Goal: Task Accomplishment & Management: Manage account settings

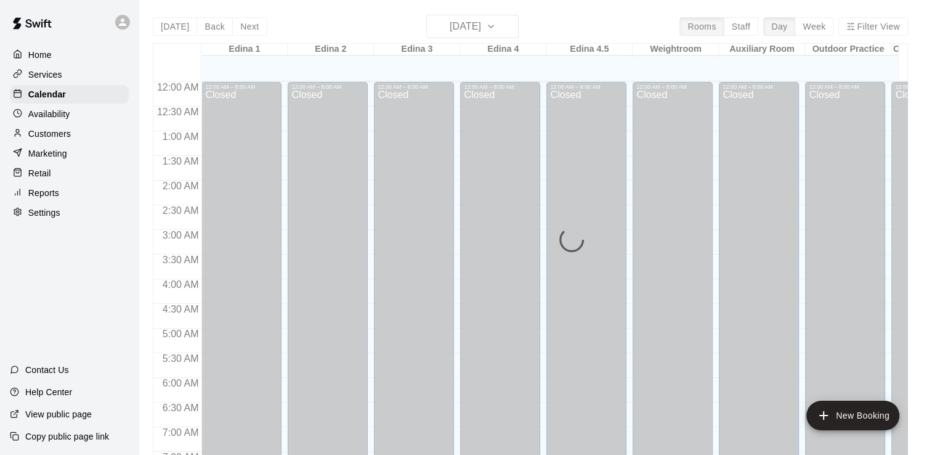
scroll to position [535, 0]
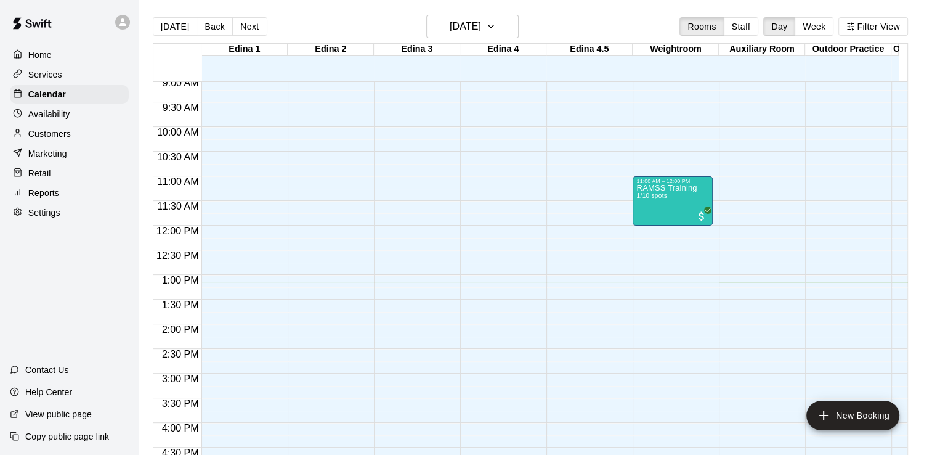
scroll to position [444, 0]
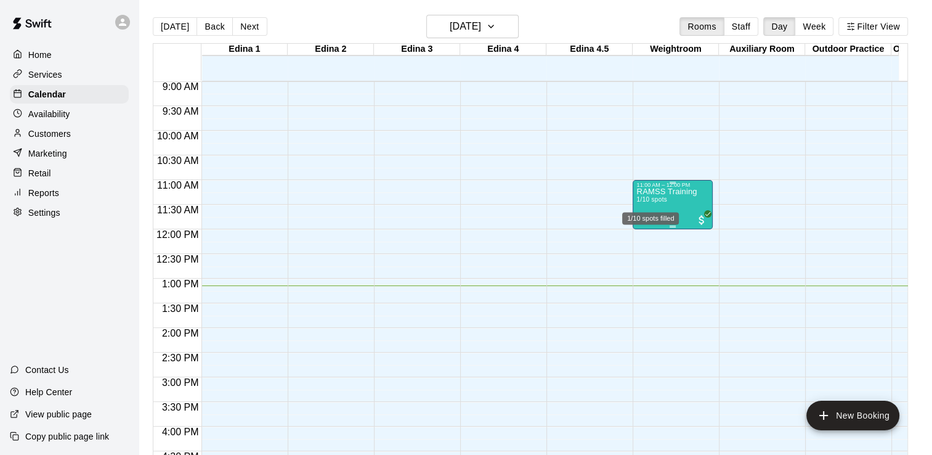
click at [662, 201] on span "1/10 spots" at bounding box center [651, 199] width 30 height 7
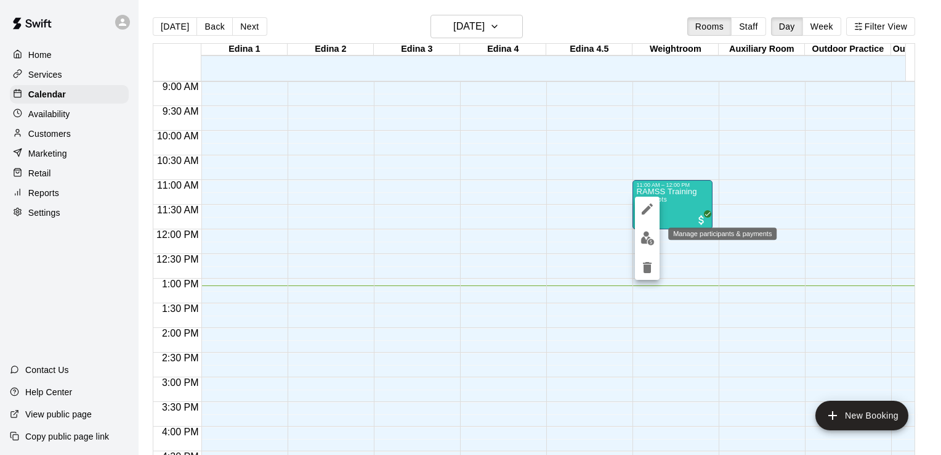
click at [644, 240] on img "edit" at bounding box center [648, 238] width 14 height 14
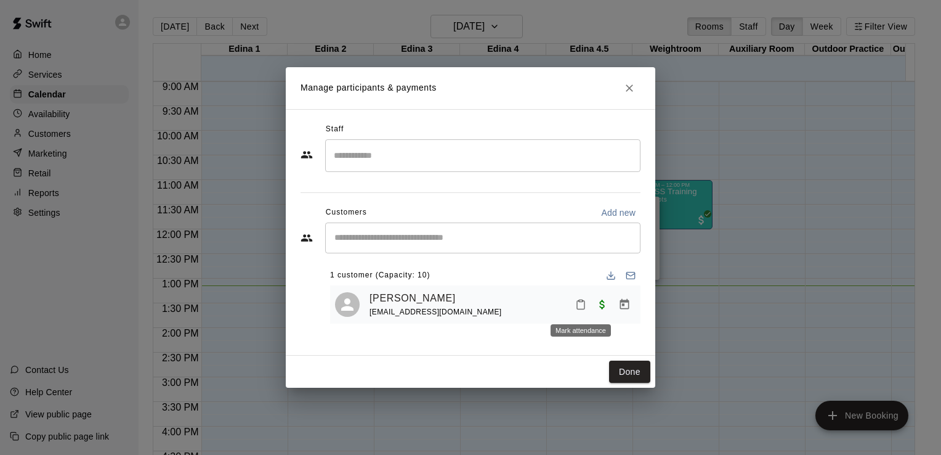
click at [583, 306] on icon "Mark attendance" at bounding box center [580, 304] width 11 height 11
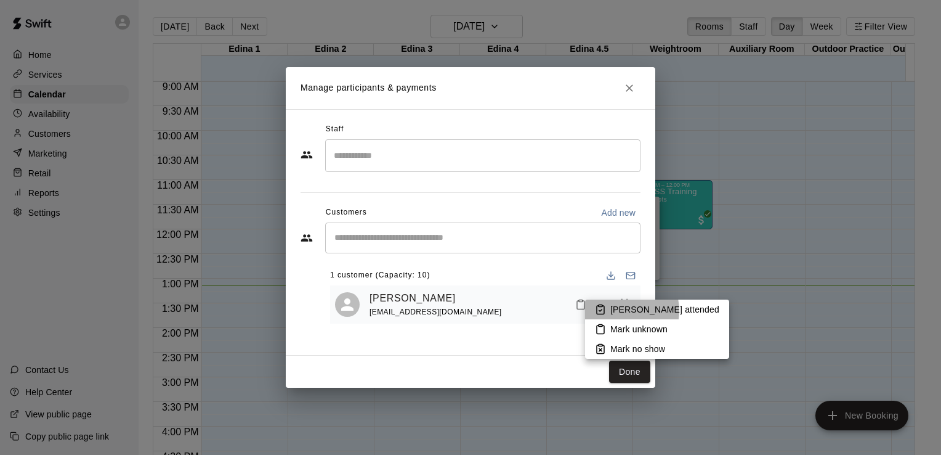
click at [621, 310] on p "Mark attended" at bounding box center [664, 309] width 109 height 12
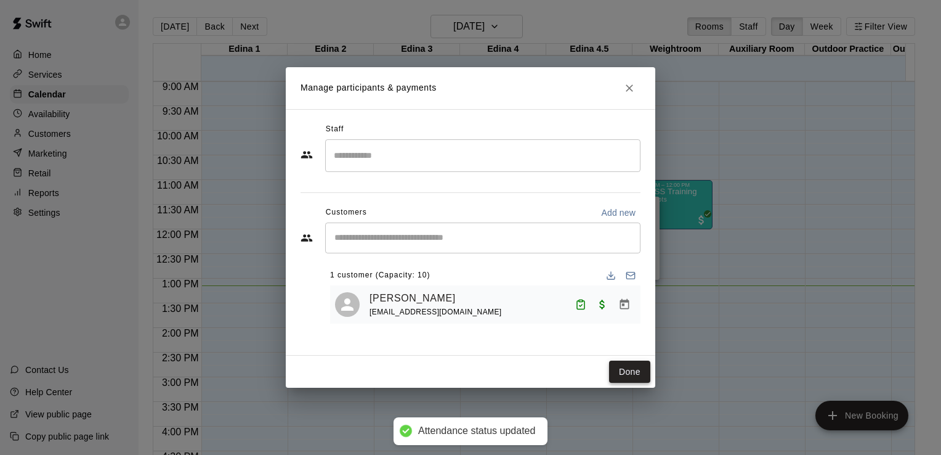
click at [634, 371] on button "Done" at bounding box center [629, 371] width 41 height 23
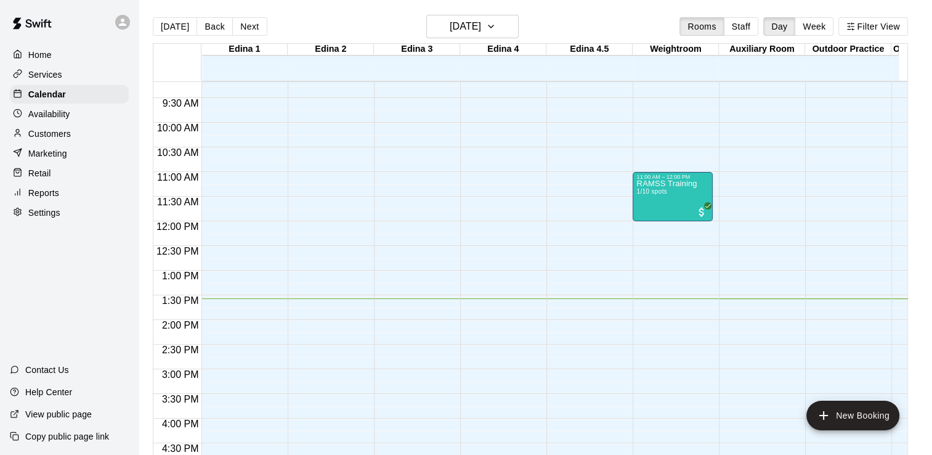
scroll to position [100, 0]
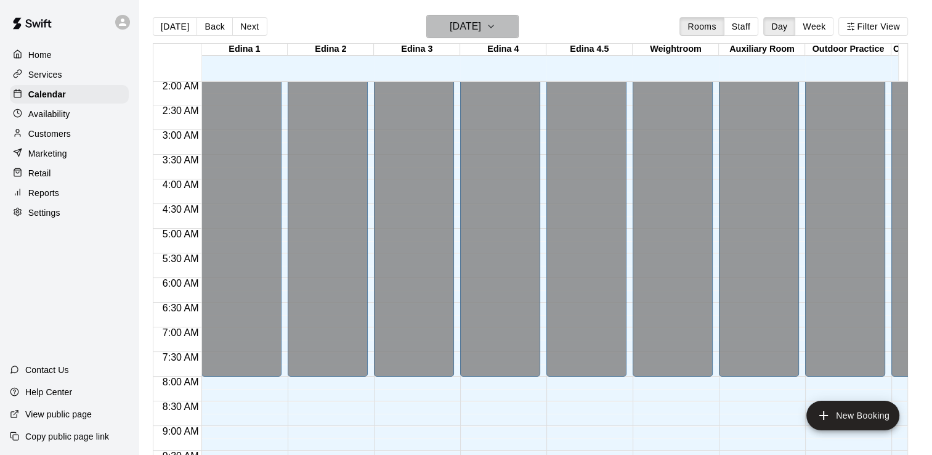
click at [496, 25] on icon "button" at bounding box center [491, 26] width 10 height 15
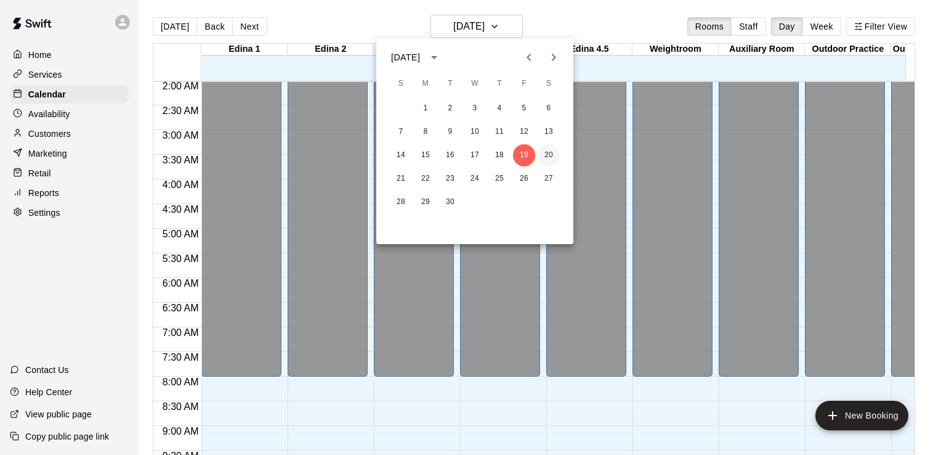
click at [549, 158] on button "20" at bounding box center [549, 155] width 22 height 22
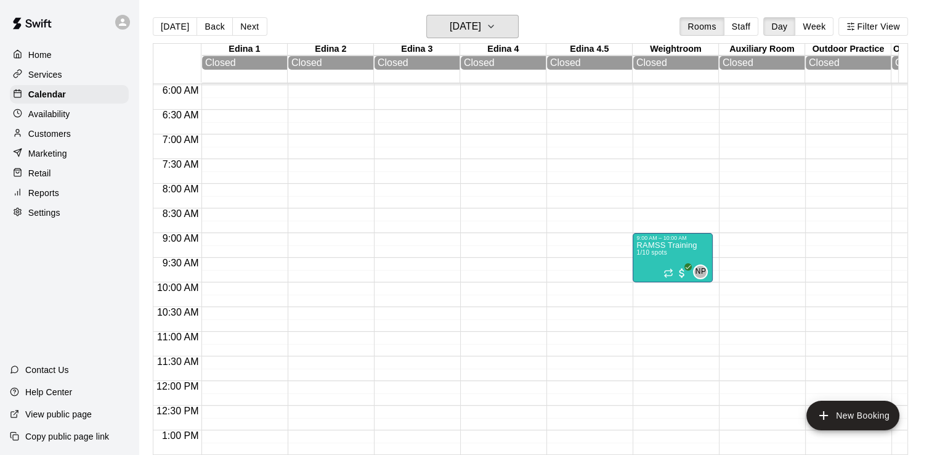
scroll to position [293, 0]
click at [660, 246] on p "RAMSS Training" at bounding box center [666, 246] width 60 height 0
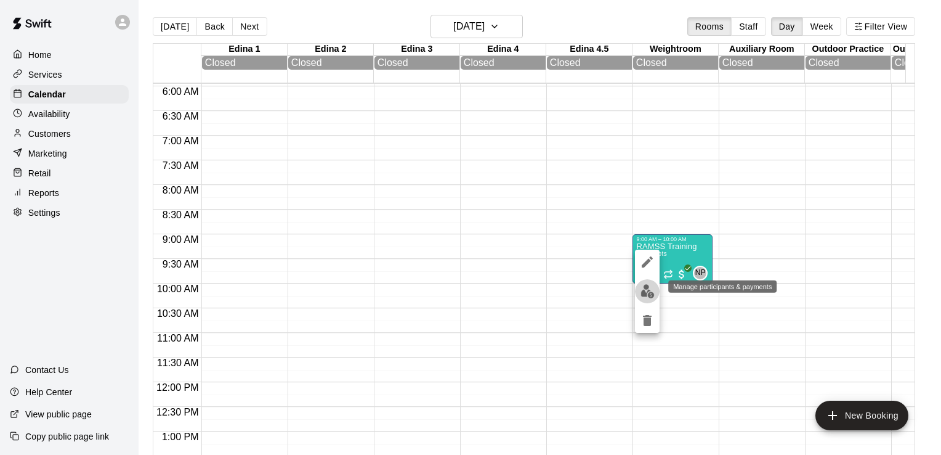
click at [649, 292] on img "edit" at bounding box center [648, 291] width 14 height 14
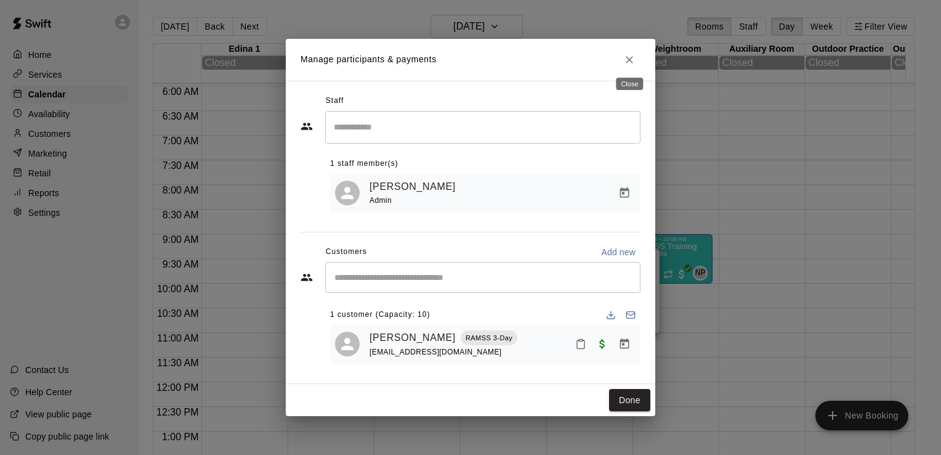
click at [628, 58] on icon "Close" at bounding box center [629, 59] width 7 height 7
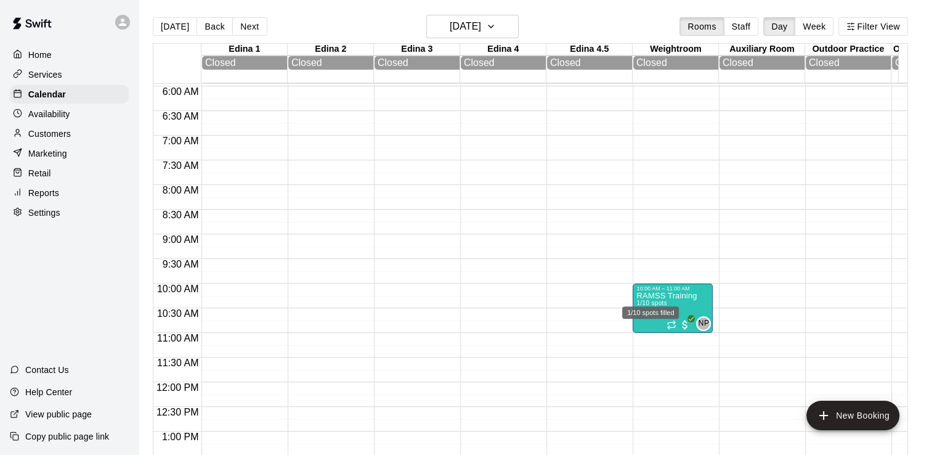
drag, startPoint x: 650, startPoint y: 248, endPoint x: 652, endPoint y: 298, distance: 50.5
drag, startPoint x: 655, startPoint y: 243, endPoint x: 658, endPoint y: 301, distance: 58.6
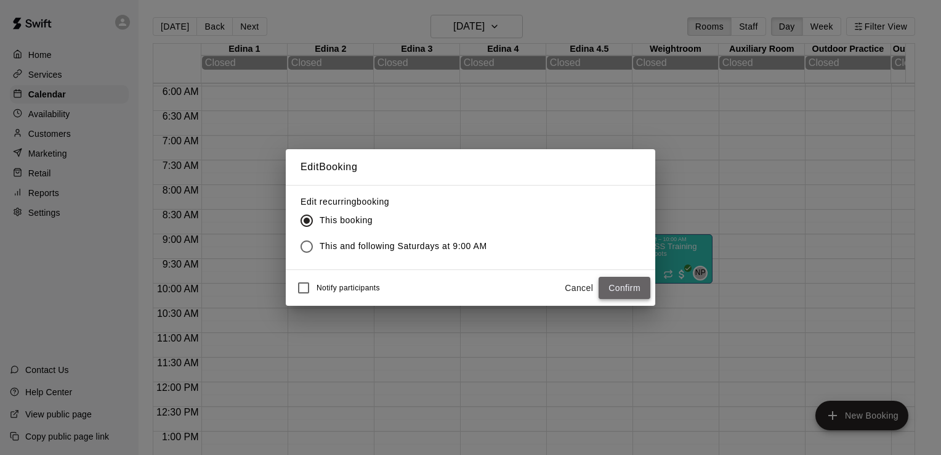
click at [618, 286] on button "Confirm" at bounding box center [625, 288] width 52 height 23
